Goal: Information Seeking & Learning: Learn about a topic

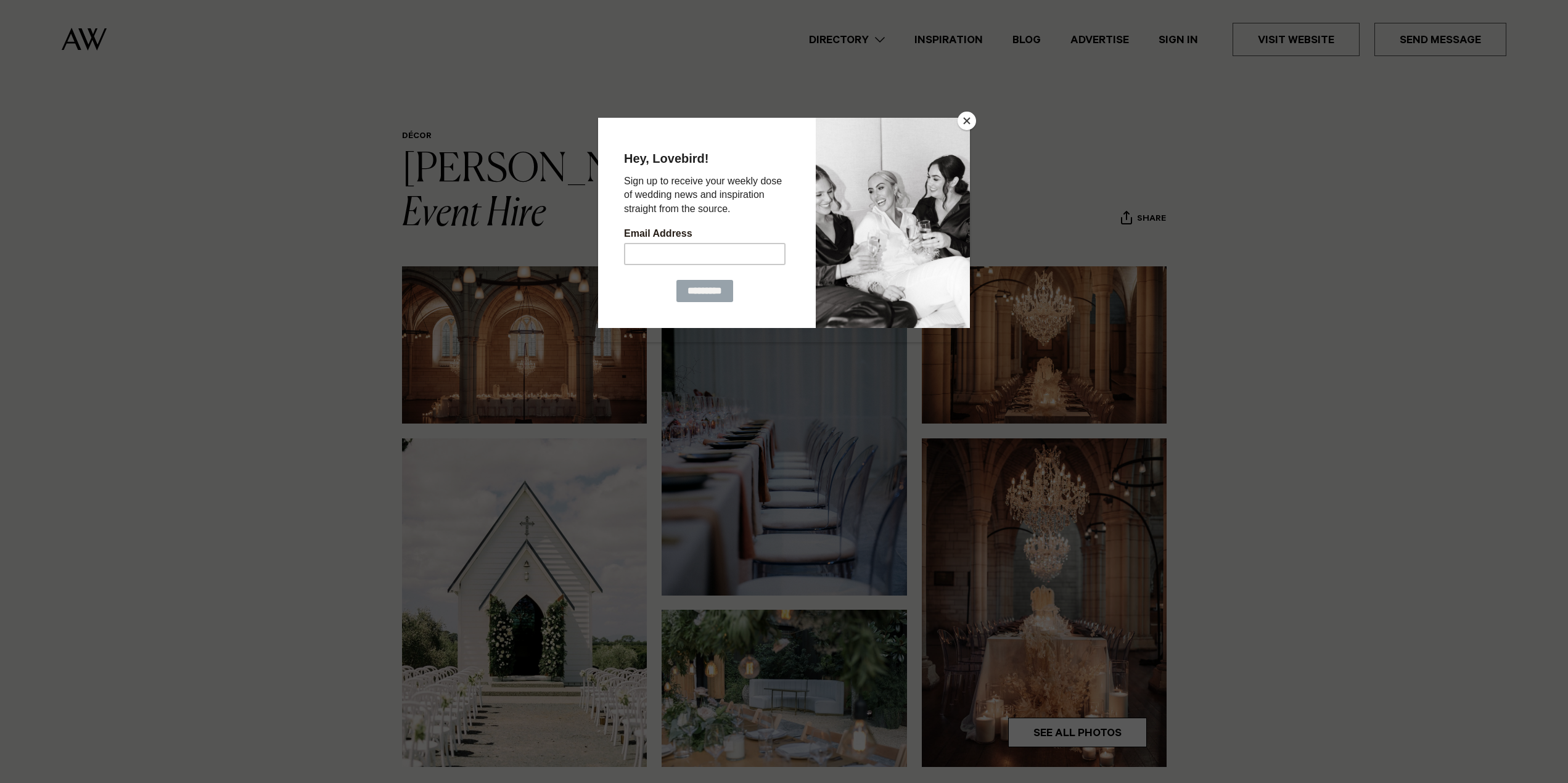
click at [957, 117] on div at bounding box center [893, 222] width 155 height 211
click at [964, 118] on button "Close" at bounding box center [967, 121] width 19 height 19
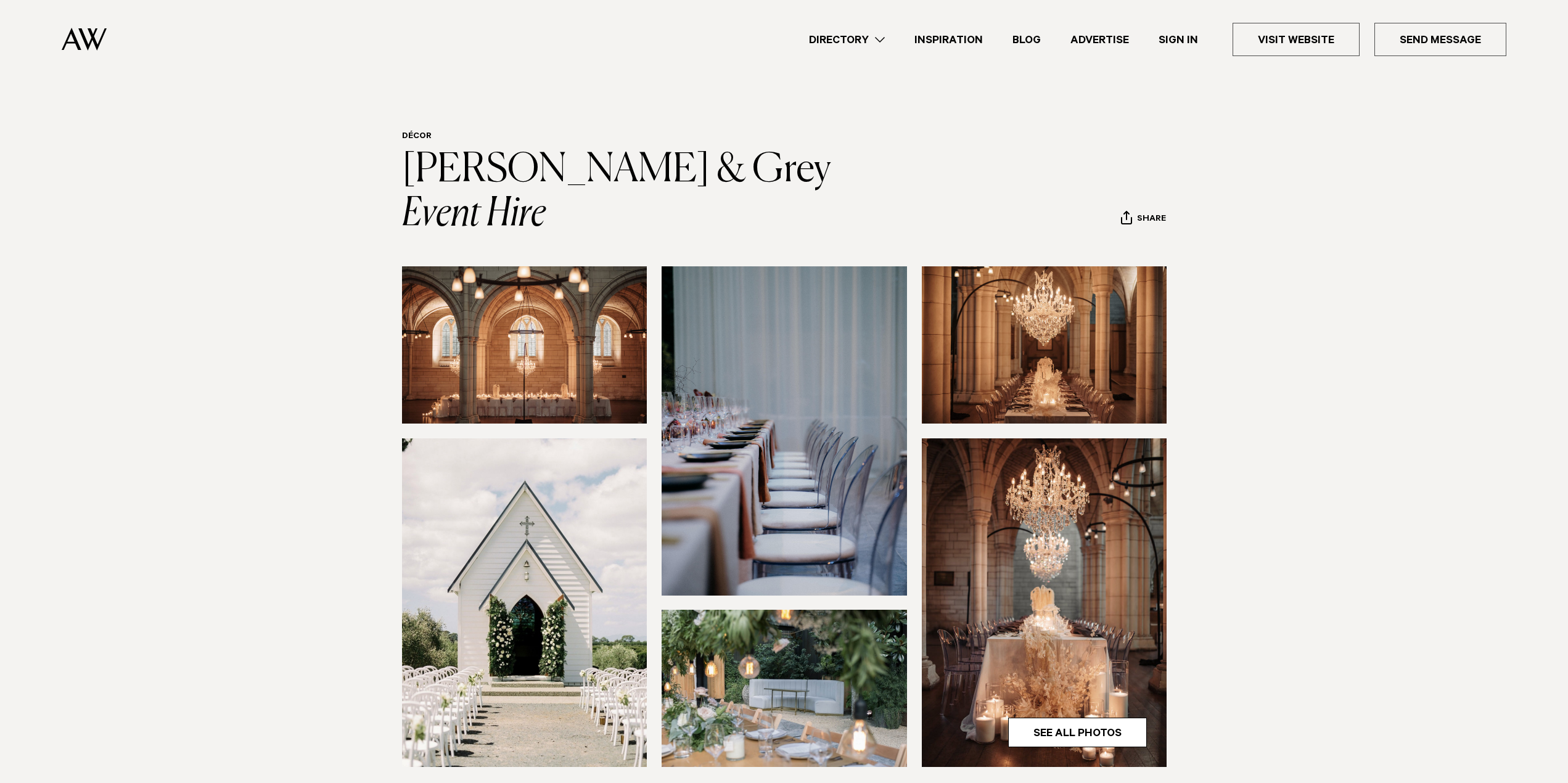
click at [887, 36] on link "Directory" at bounding box center [847, 39] width 106 height 17
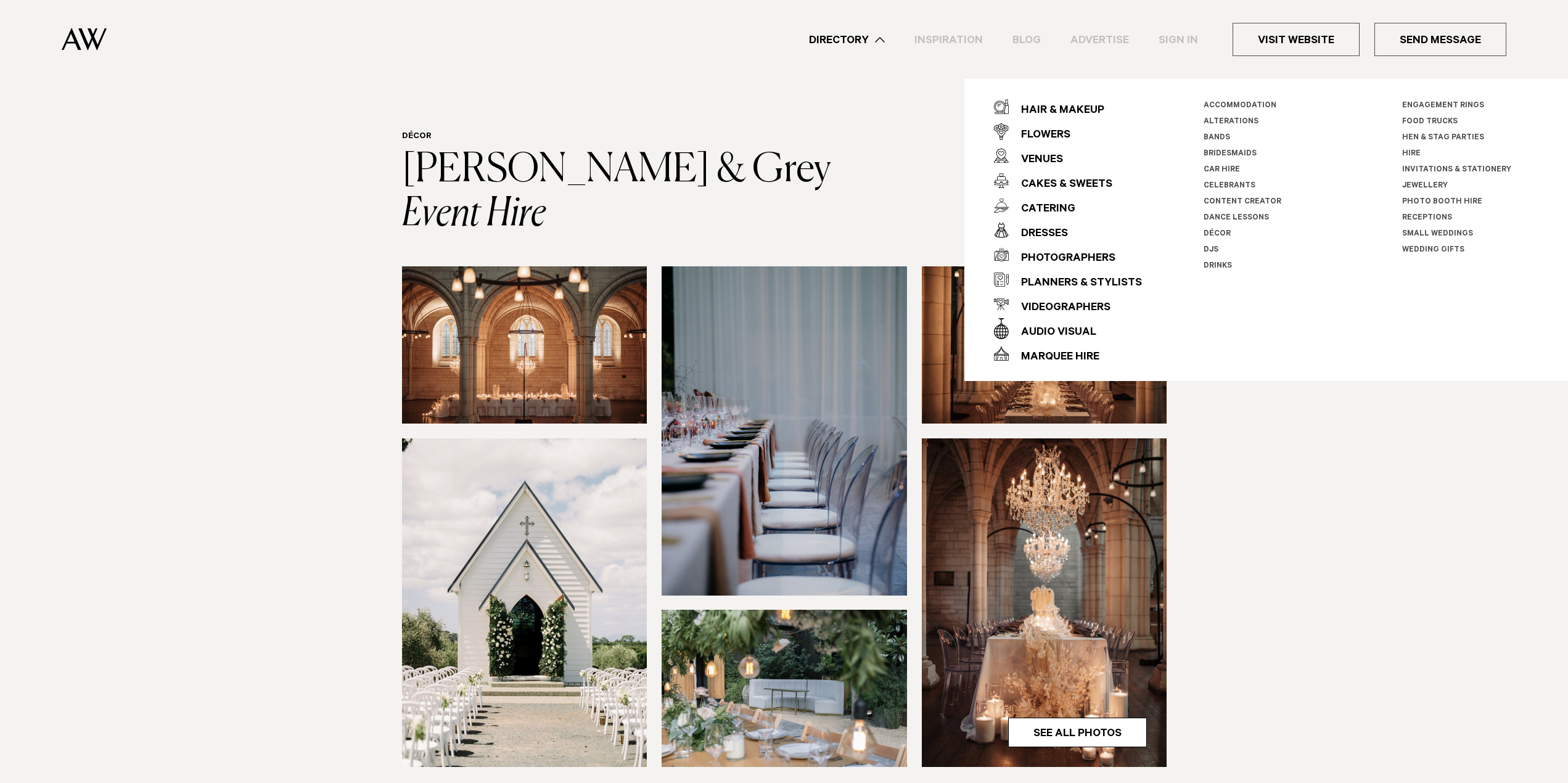
click at [1216, 233] on link "Décor" at bounding box center [1217, 235] width 28 height 9
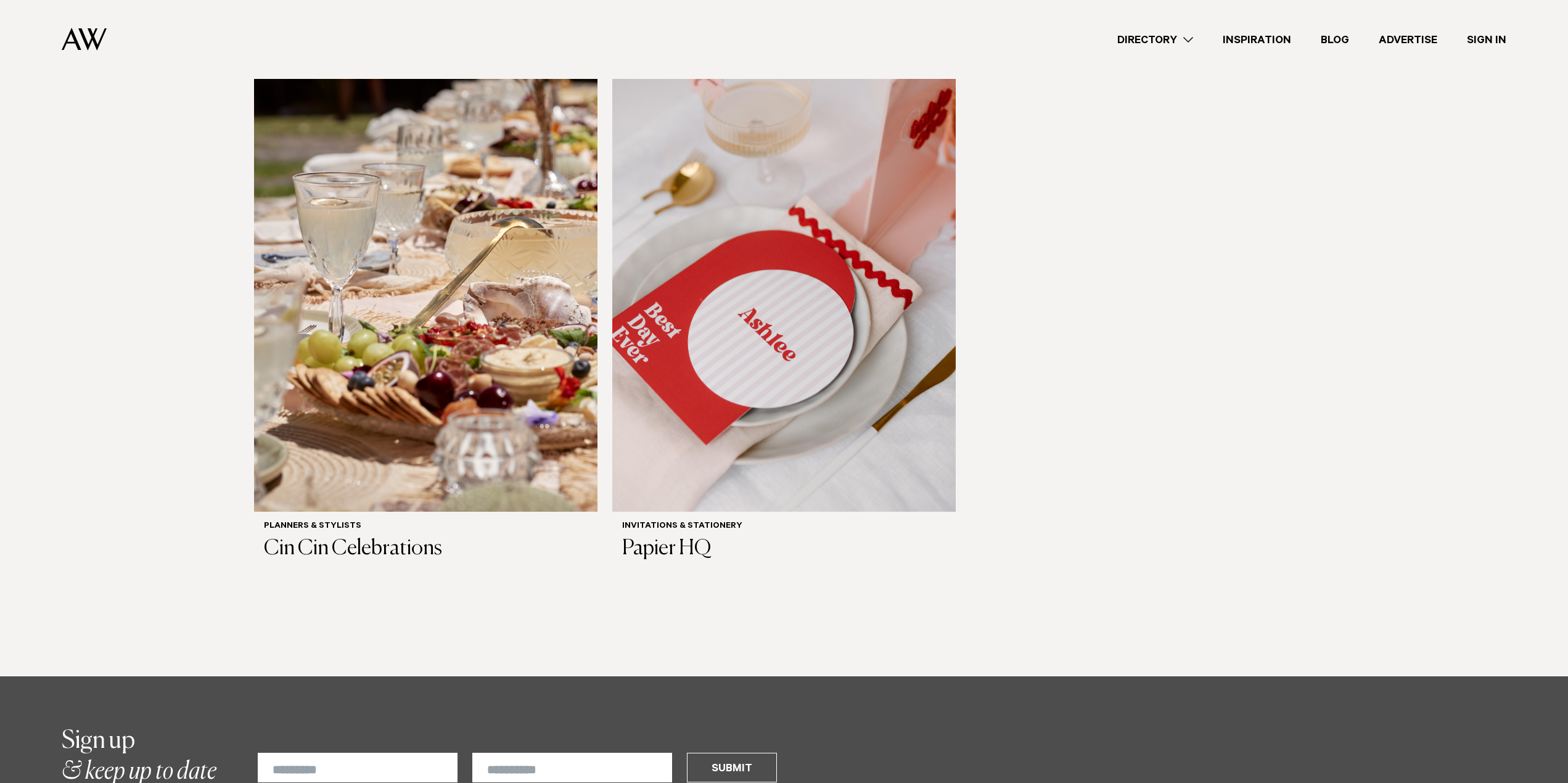
scroll to position [1481, 0]
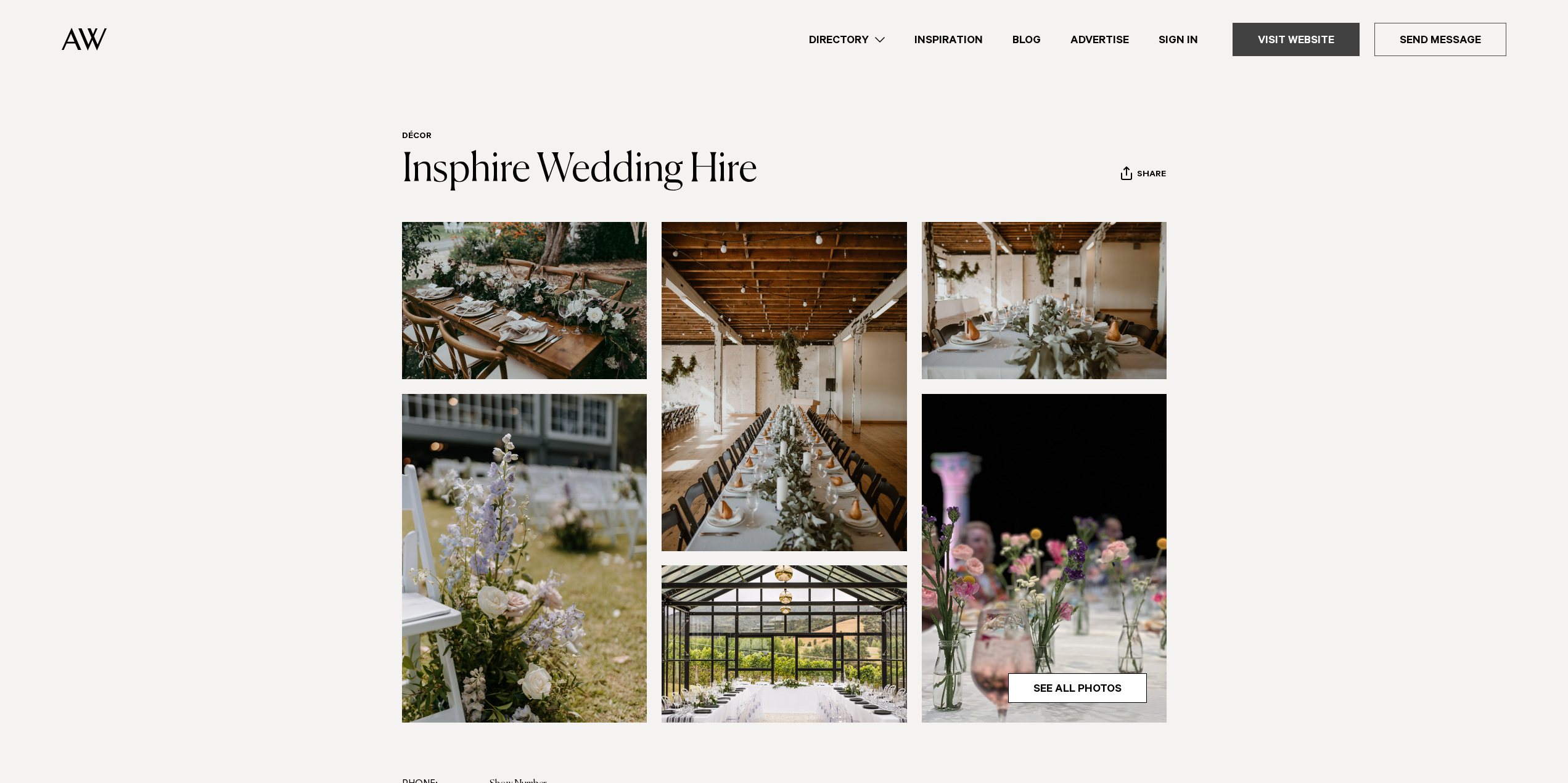
click at [1325, 45] on link "Visit Website" at bounding box center [1295, 39] width 127 height 33
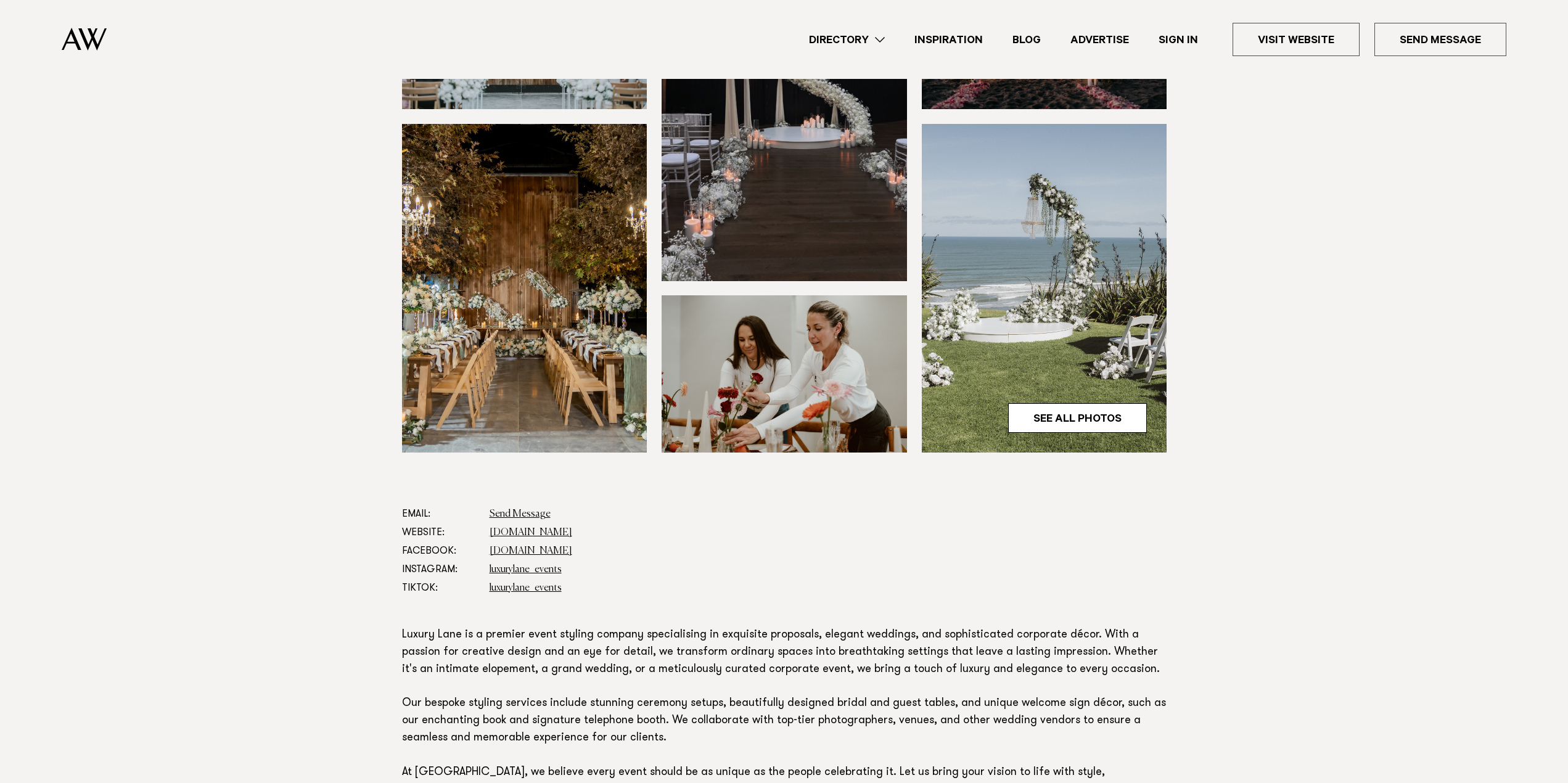
scroll to position [308, 0]
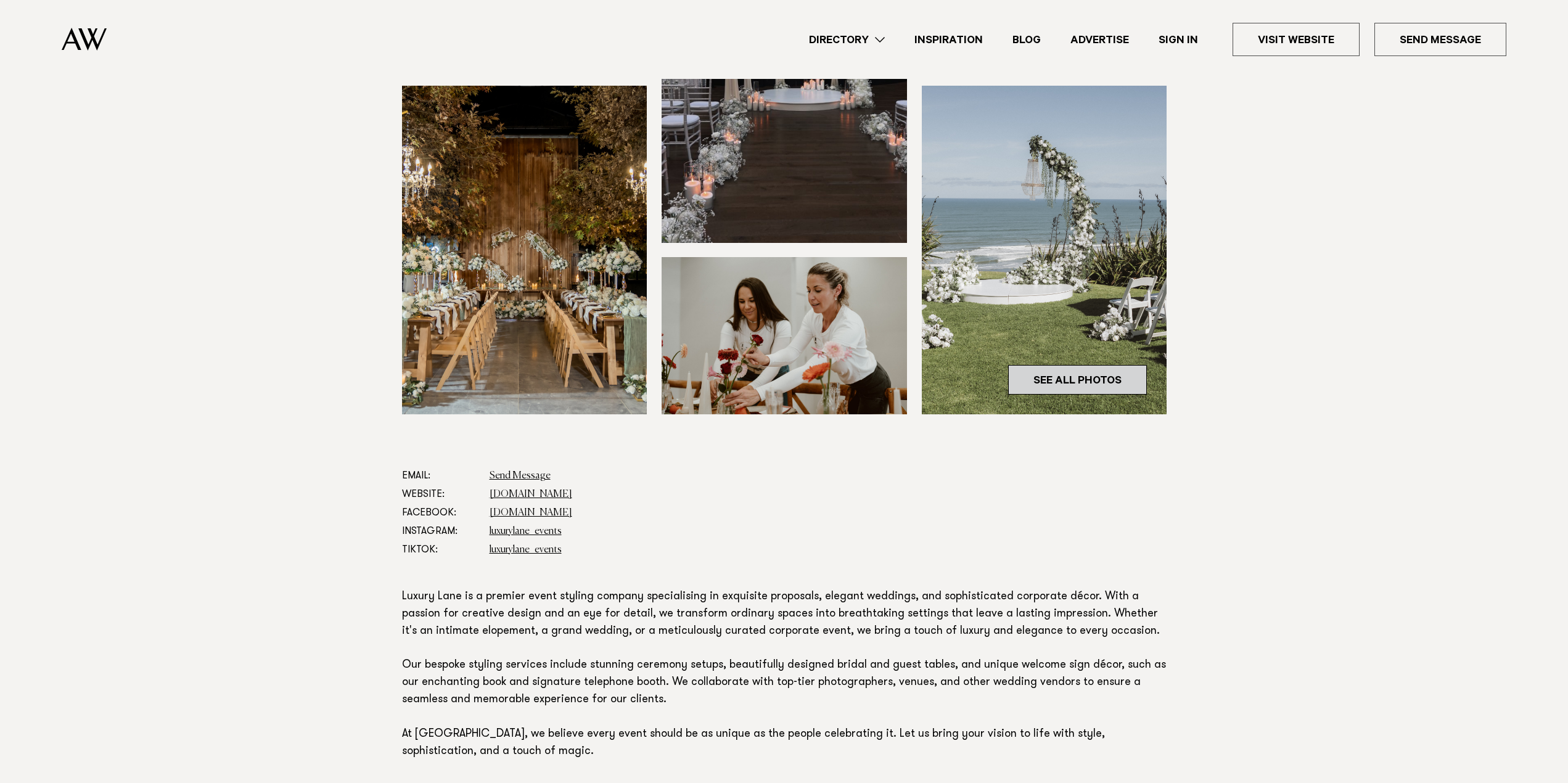
click at [1053, 372] on link "See All Photos" at bounding box center [1078, 380] width 139 height 29
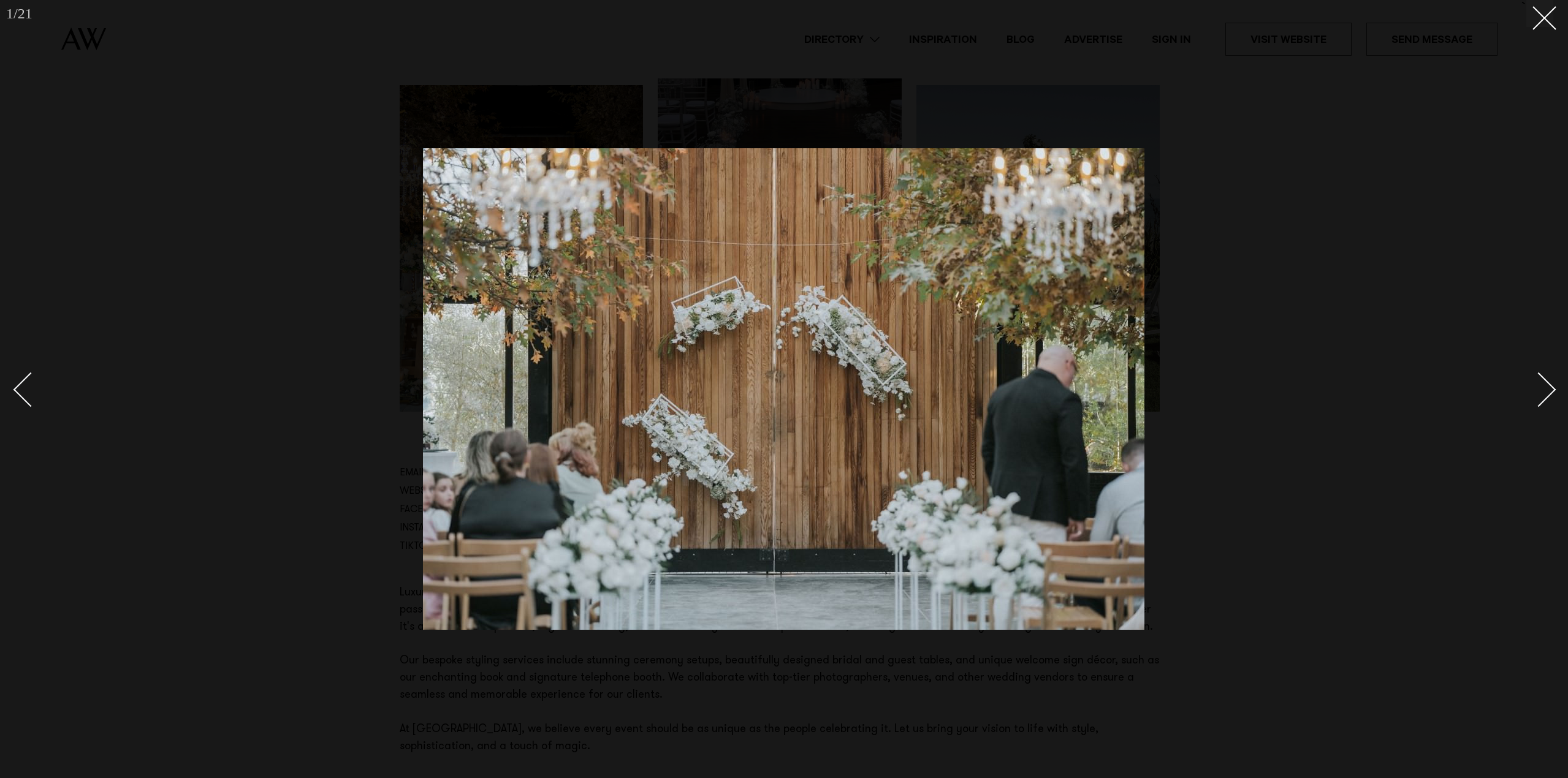
click at [1536, 380] on div "Next slide" at bounding box center [1540, 390] width 35 height 35
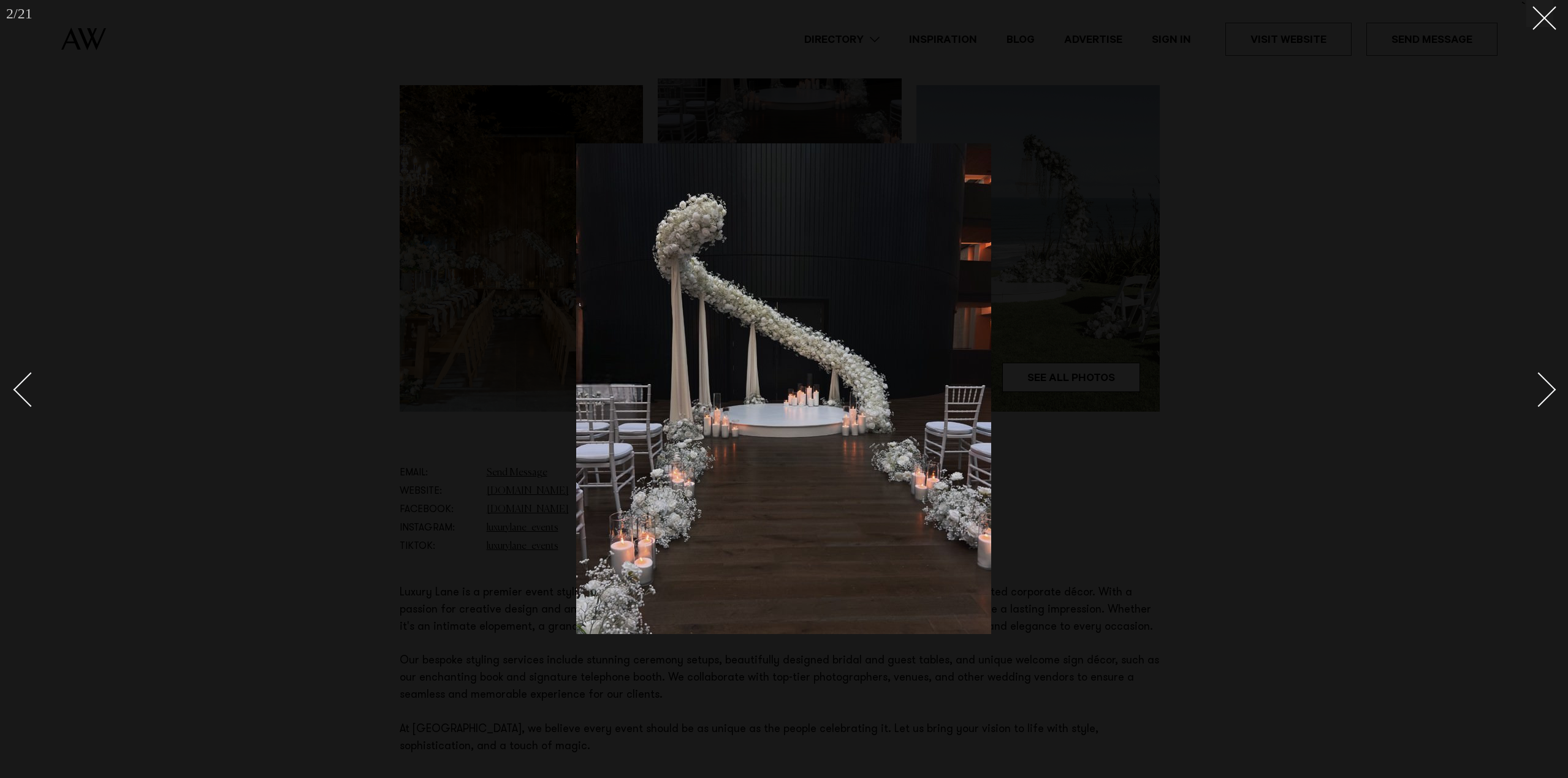
click at [1536, 380] on div "Next slide" at bounding box center [1540, 390] width 35 height 35
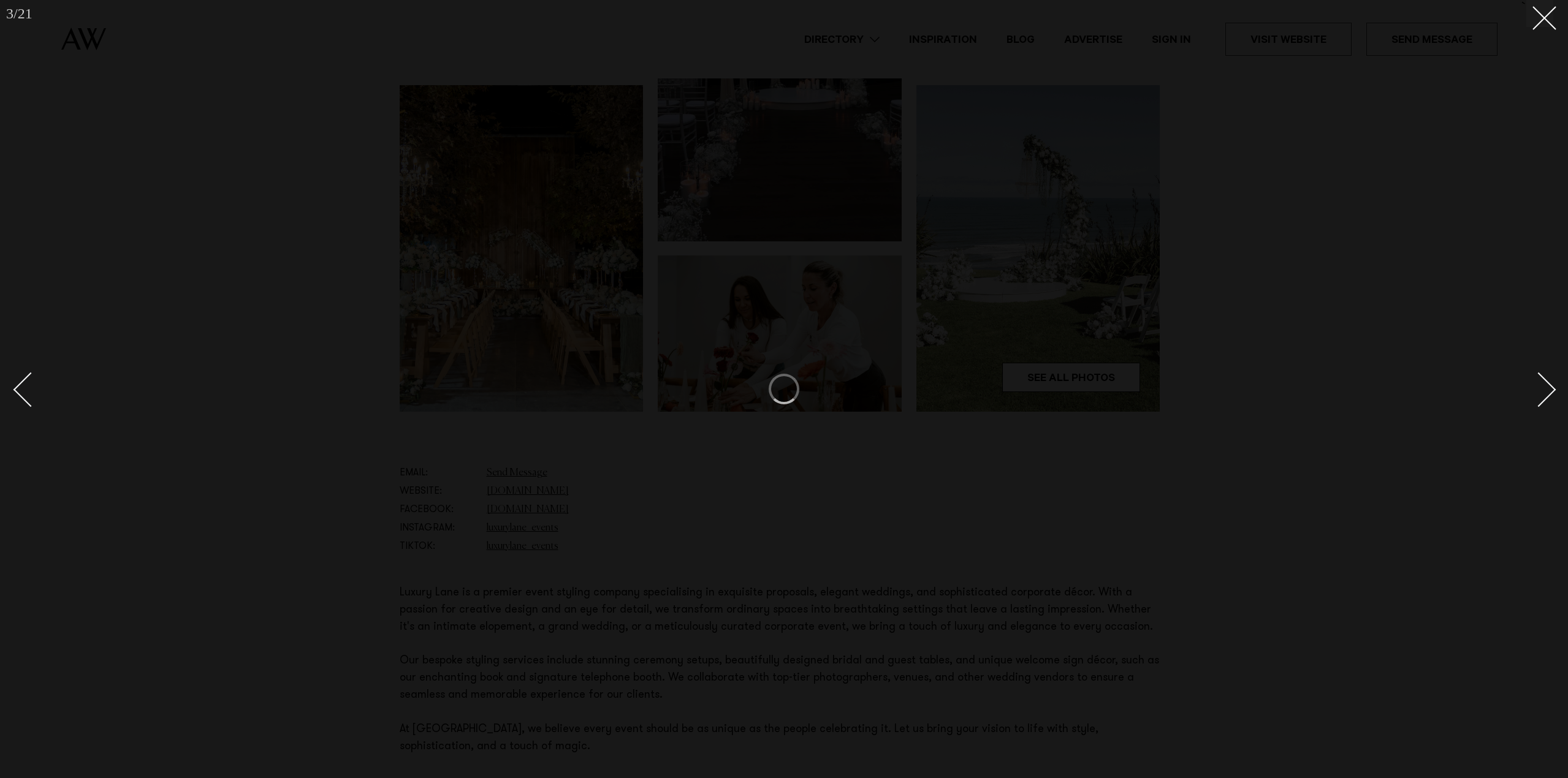
click at [1536, 380] on div "Next slide" at bounding box center [1540, 390] width 35 height 35
click at [1025, 553] on div at bounding box center [784, 389] width 1568 height 778
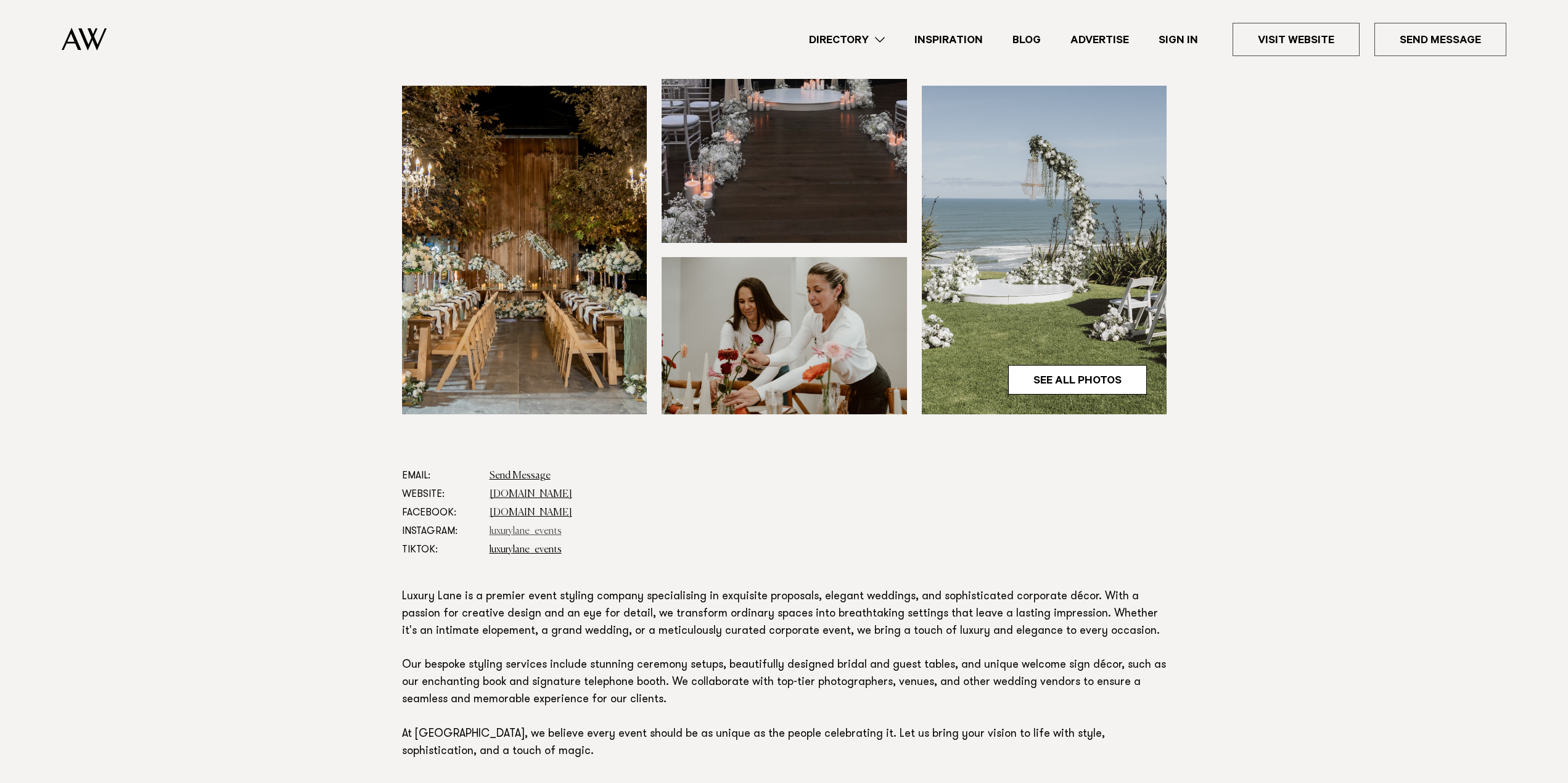
click at [526, 530] on link "luxurylane_events" at bounding box center [525, 531] width 72 height 10
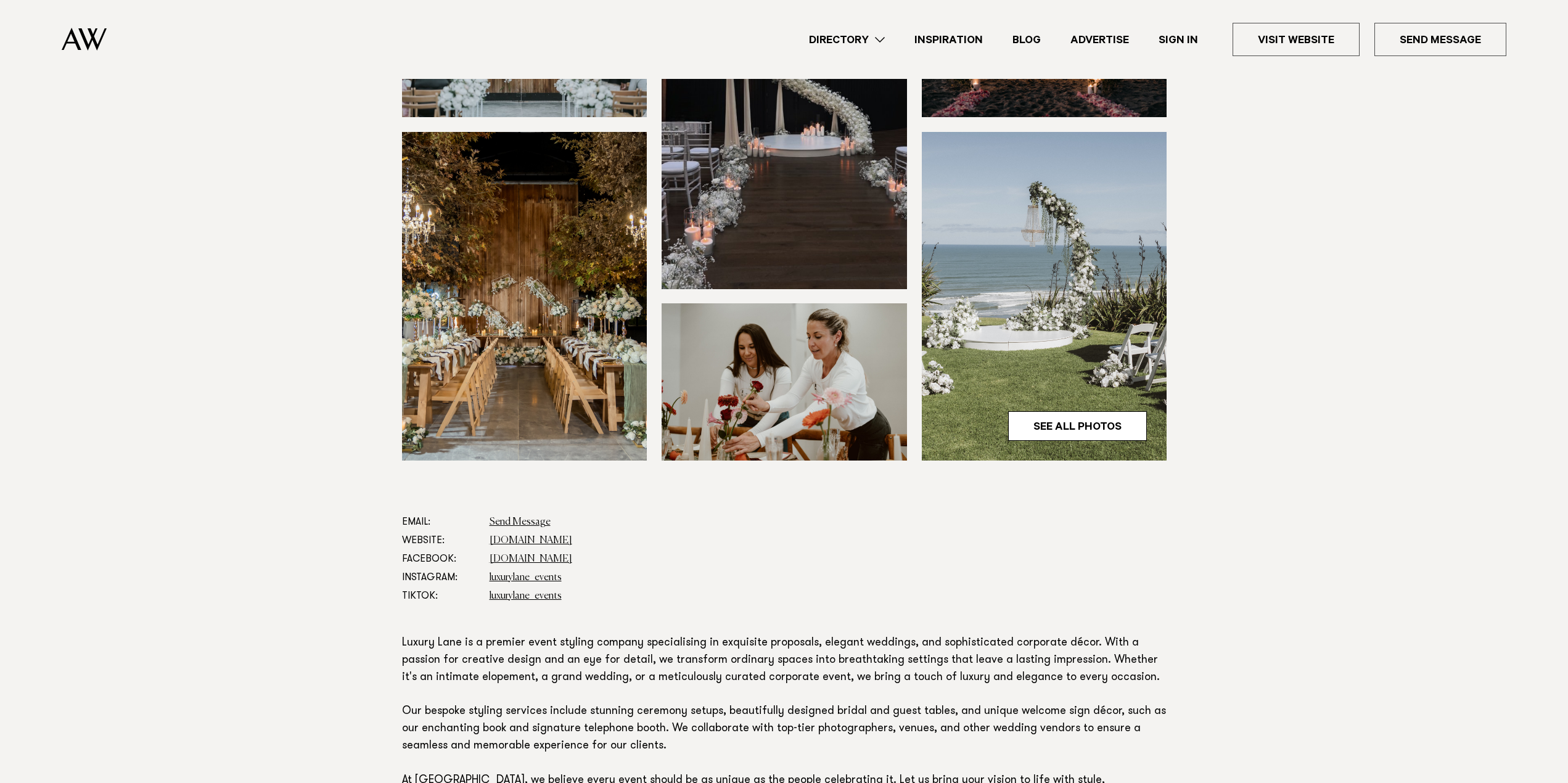
scroll to position [247, 0]
